Goal: Find specific fact: Find specific fact

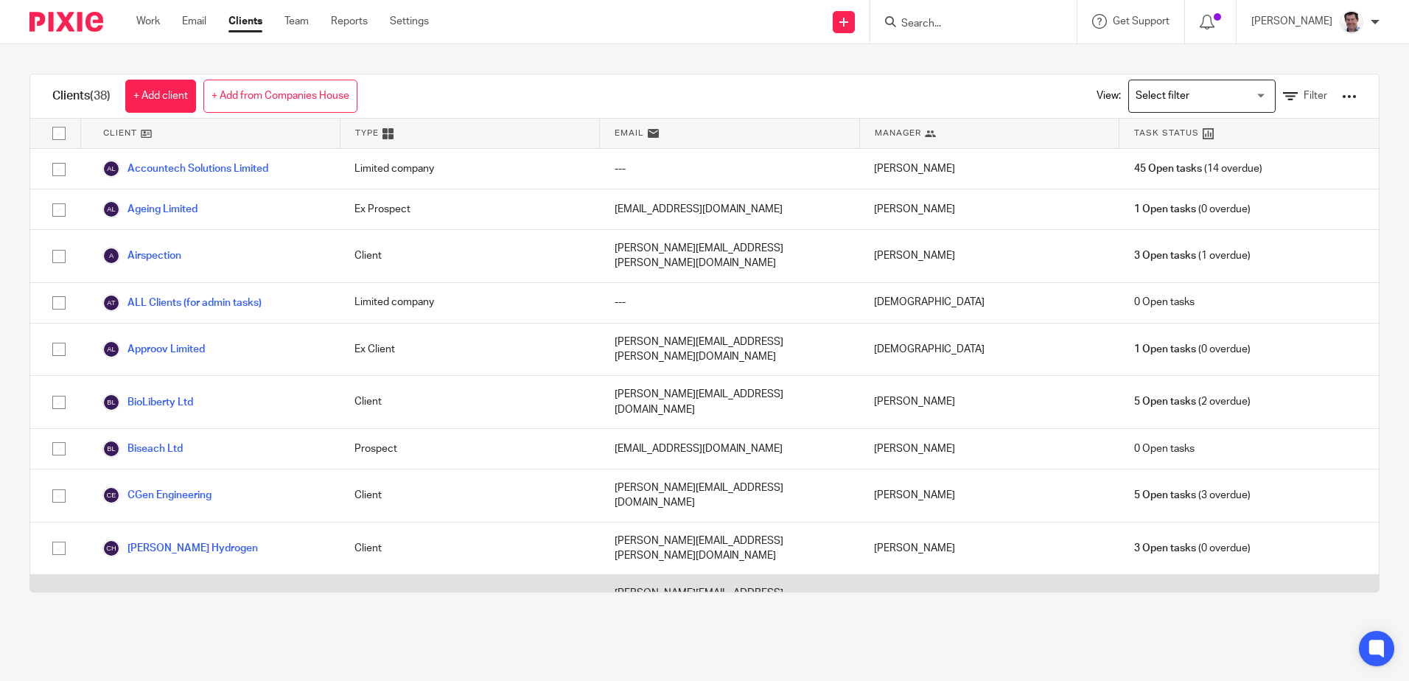
click at [156, 600] on link "Crover Limited" at bounding box center [149, 609] width 94 height 18
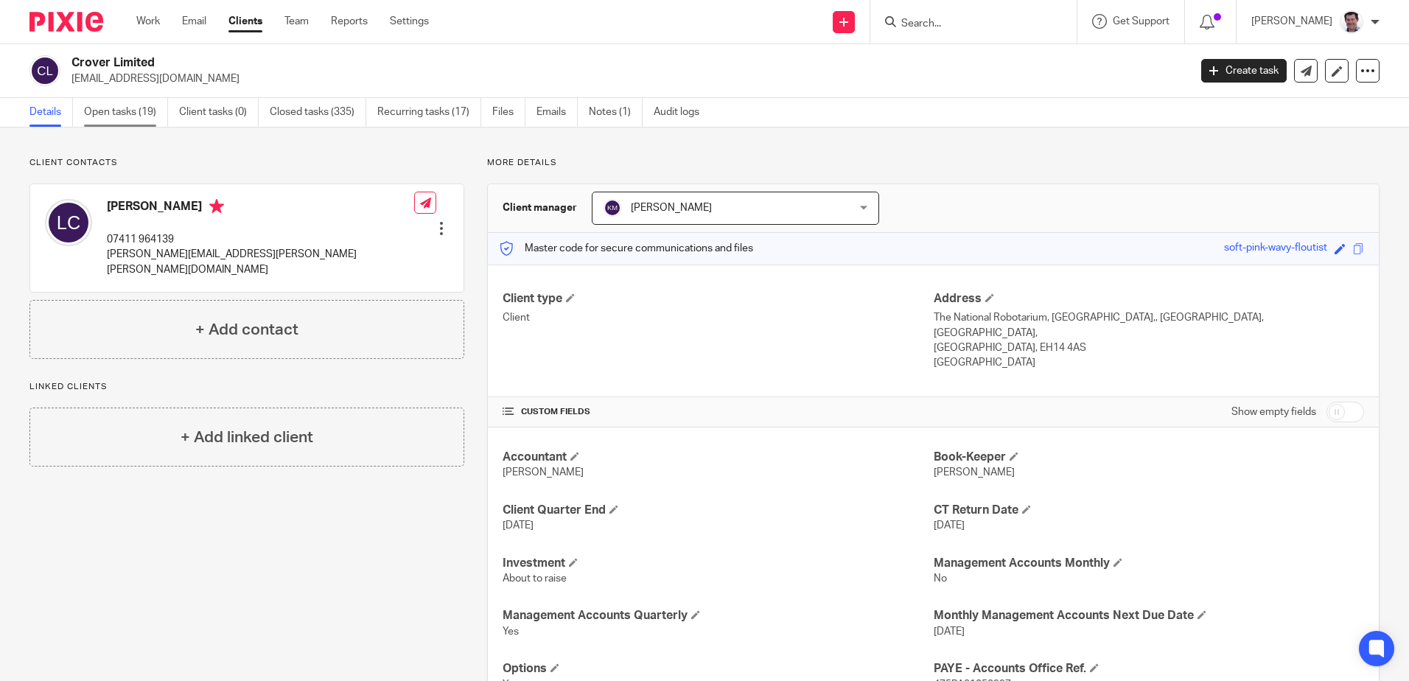
click at [117, 109] on link "Open tasks (19)" at bounding box center [126, 112] width 84 height 29
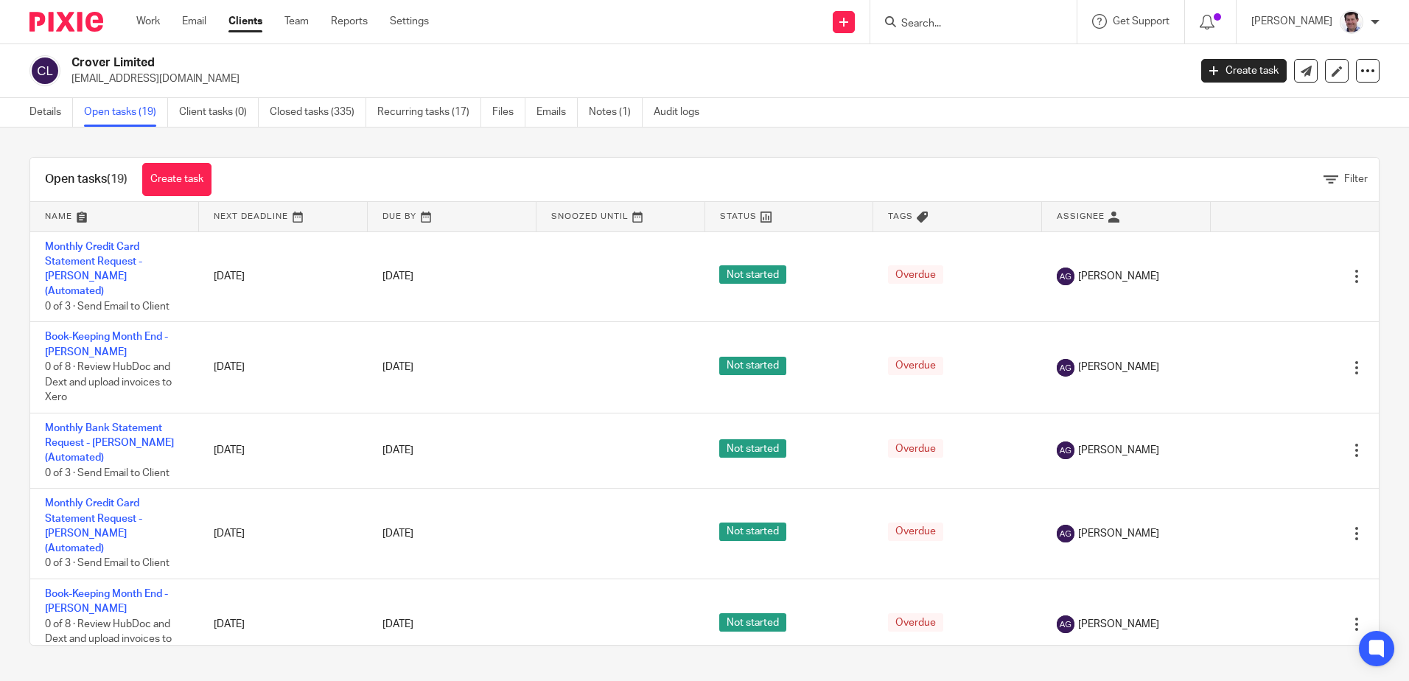
click at [237, 21] on link "Clients" at bounding box center [245, 21] width 34 height 15
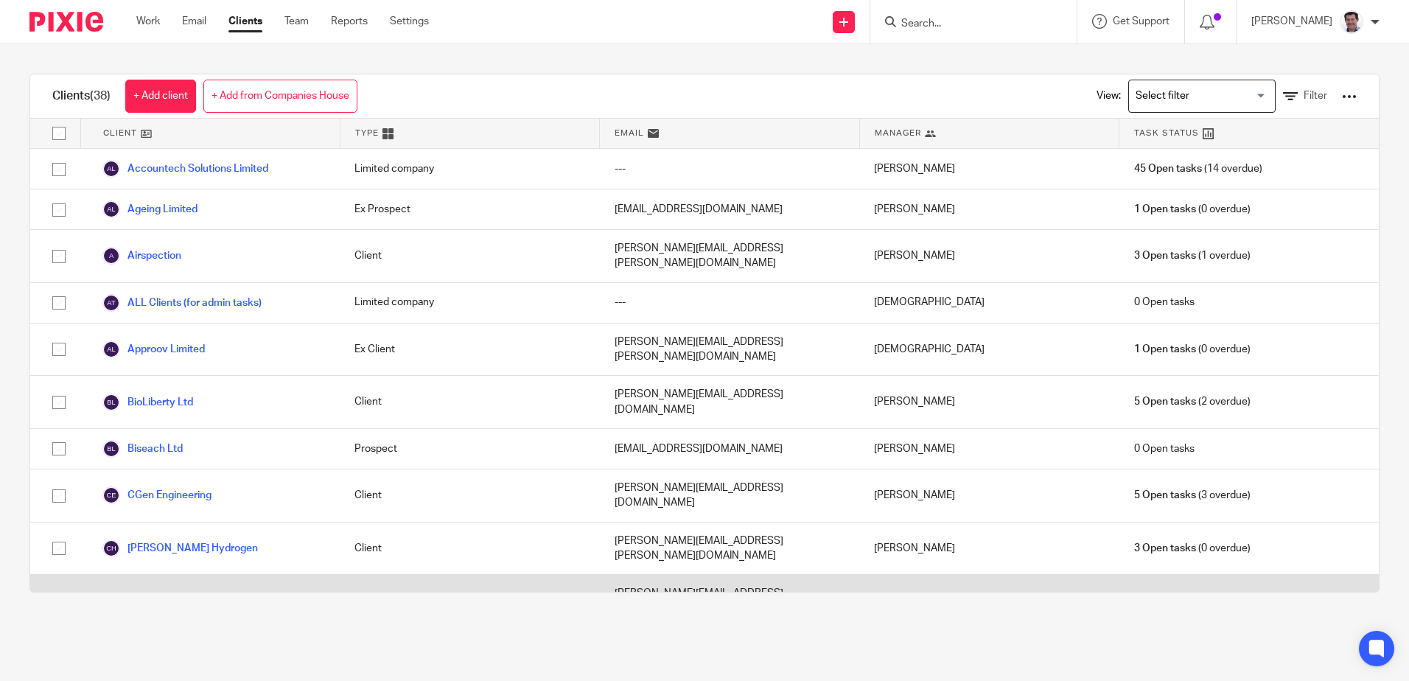
click at [173, 600] on link "Crover Limited" at bounding box center [149, 609] width 94 height 18
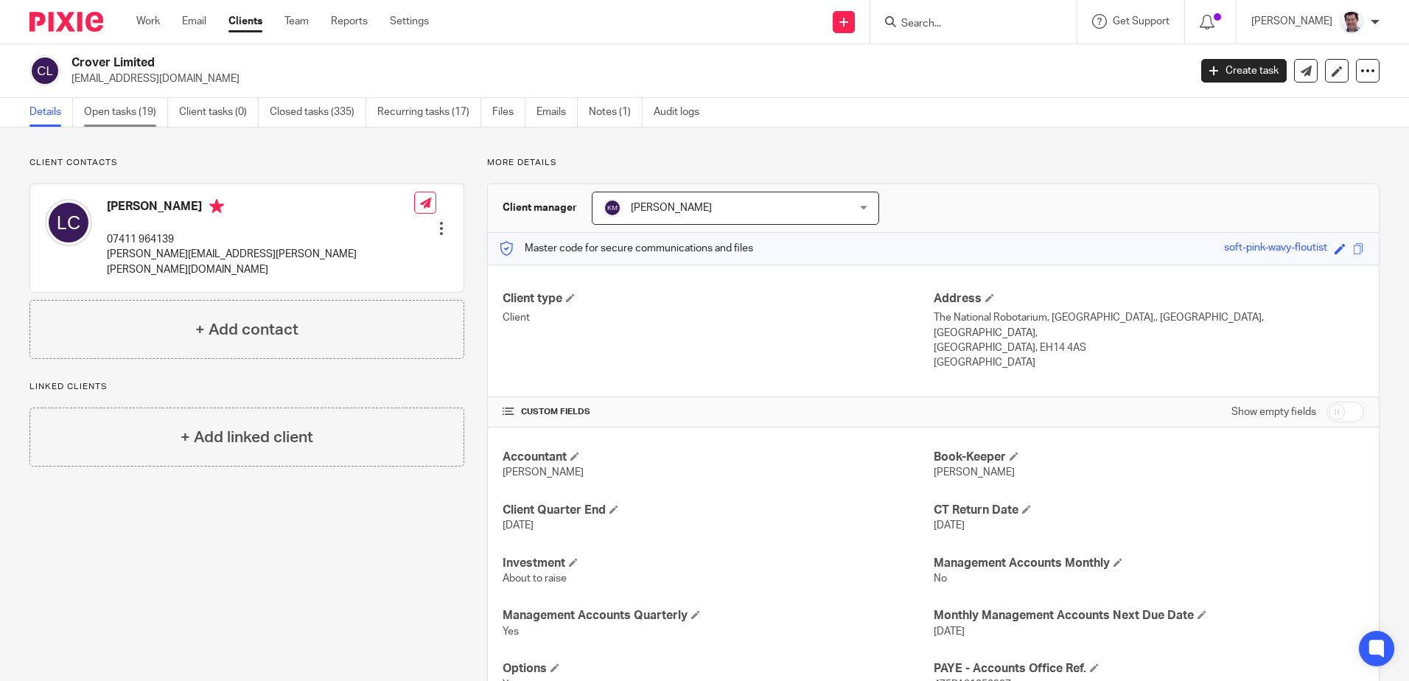
click at [107, 114] on link "Open tasks (19)" at bounding box center [126, 112] width 84 height 29
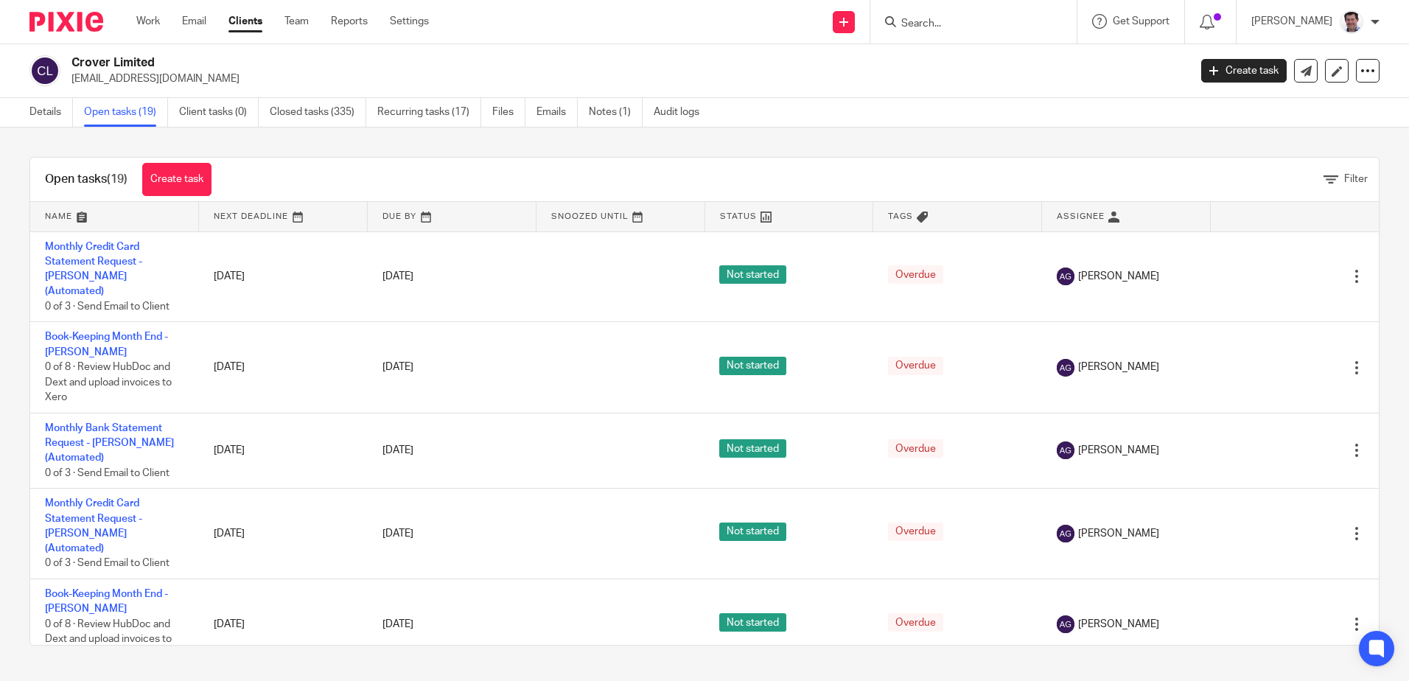
click at [236, 23] on link "Clients" at bounding box center [245, 21] width 34 height 15
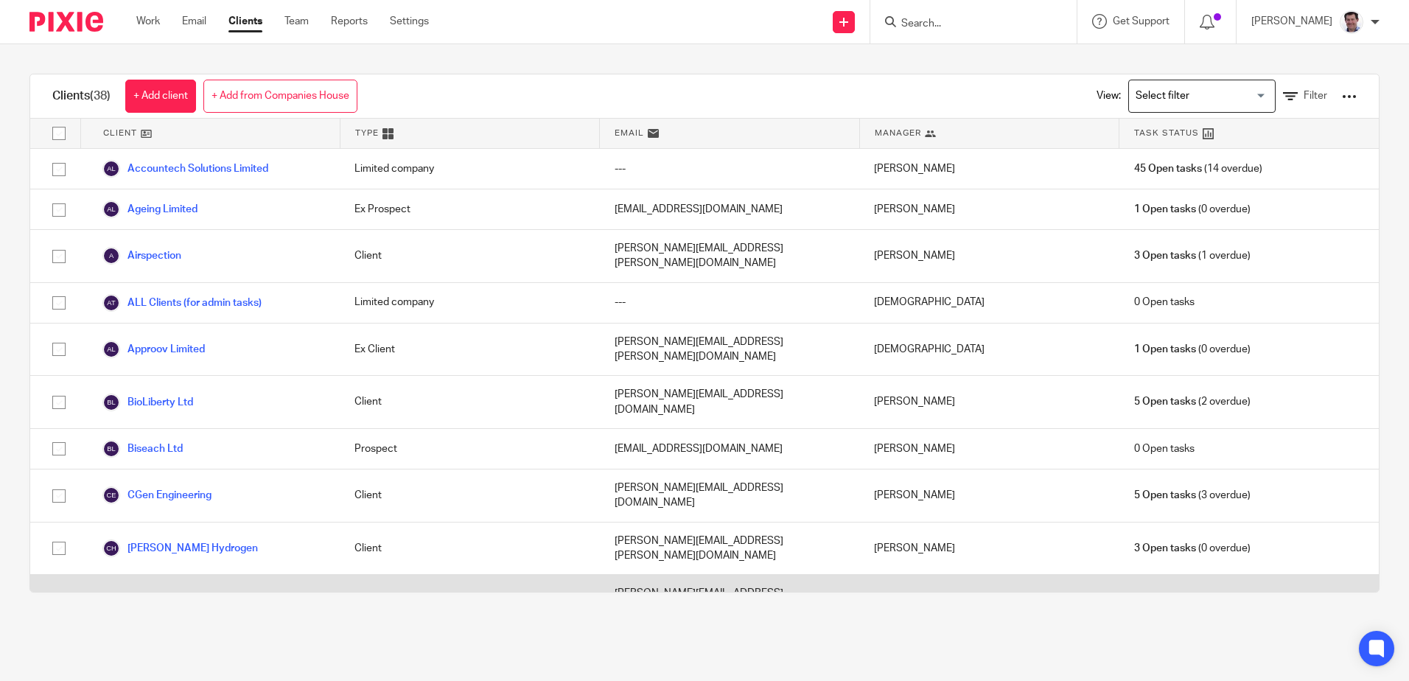
click at [162, 600] on link "Crover Limited" at bounding box center [149, 609] width 94 height 18
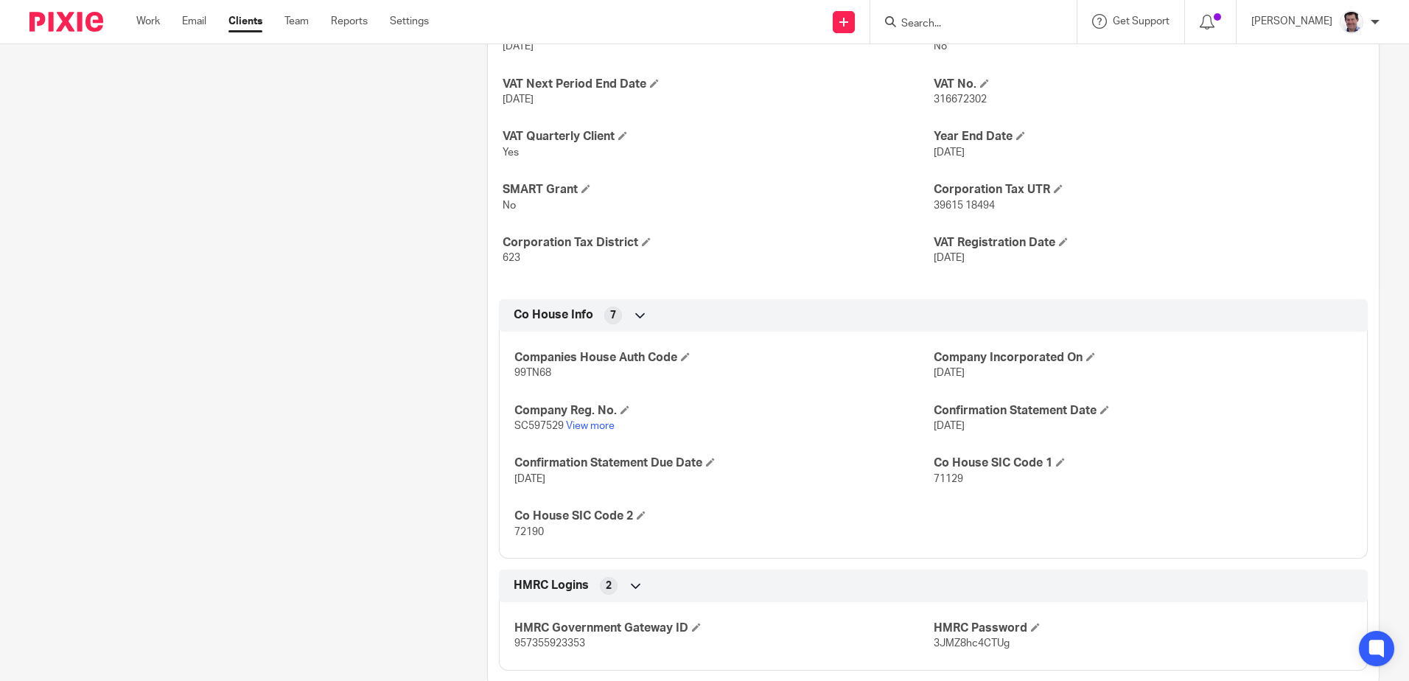
scroll to position [1024, 0]
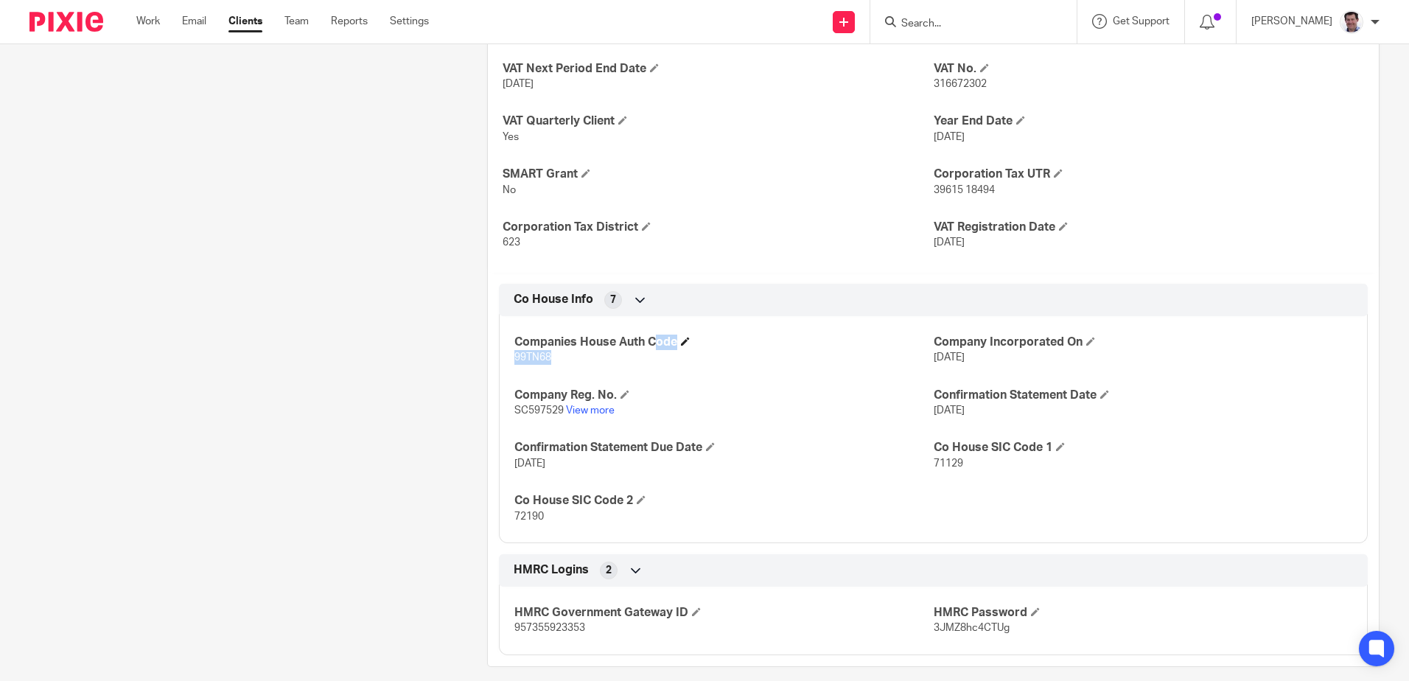
click at [552, 335] on div "Companies House Auth Code 99TN68" at bounding box center [723, 350] width 419 height 31
drag, startPoint x: 552, startPoint y: 335, endPoint x: 562, endPoint y: 341, distance: 11.7
click at [562, 350] on p "99TN68" at bounding box center [723, 357] width 419 height 15
click at [564, 350] on p "99TN68" at bounding box center [723, 357] width 419 height 15
drag, startPoint x: 564, startPoint y: 346, endPoint x: 501, endPoint y: 344, distance: 62.7
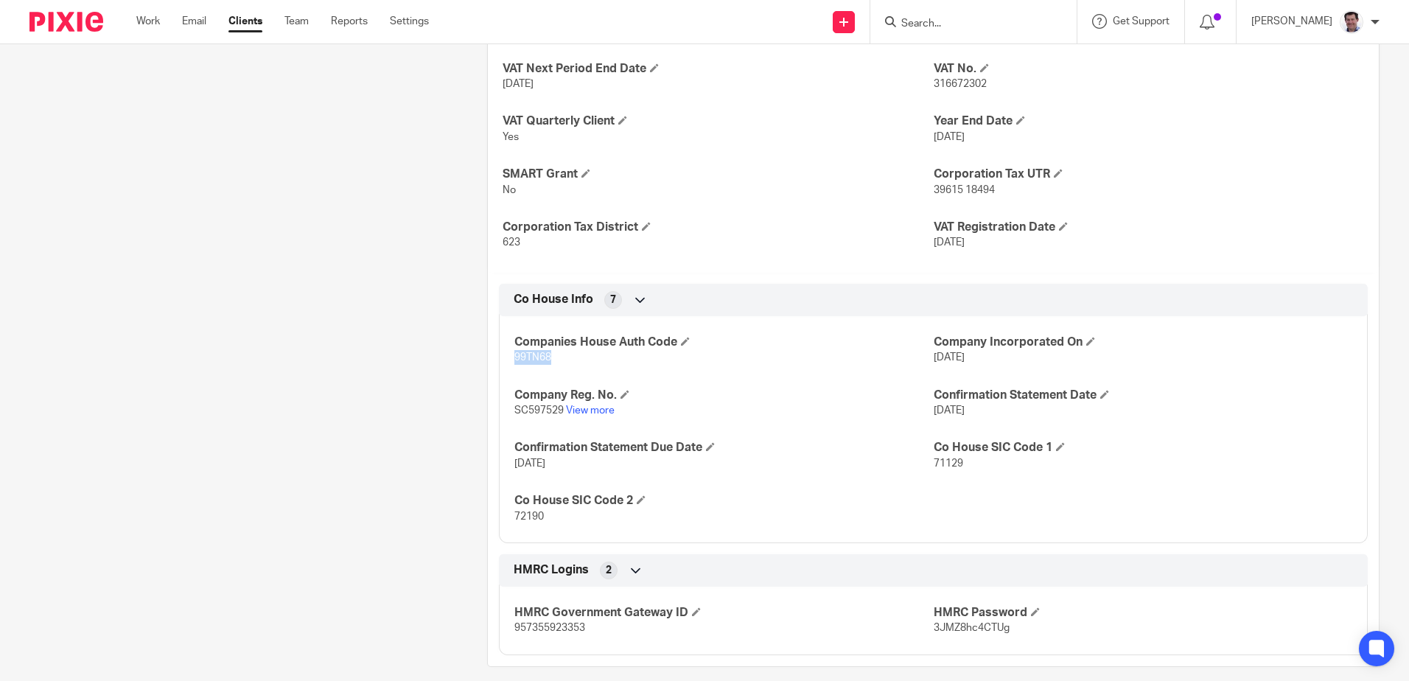
click at [501, 344] on div "Companies House Auth Code 99TN68 Company Incorporated On [DATE] Company Reg. No…" at bounding box center [933, 424] width 869 height 238
drag, startPoint x: 501, startPoint y: 344, endPoint x: 519, endPoint y: 340, distance: 18.2
copy span "99TN68"
